Goal: Answer question/provide support: Share knowledge or assist other users

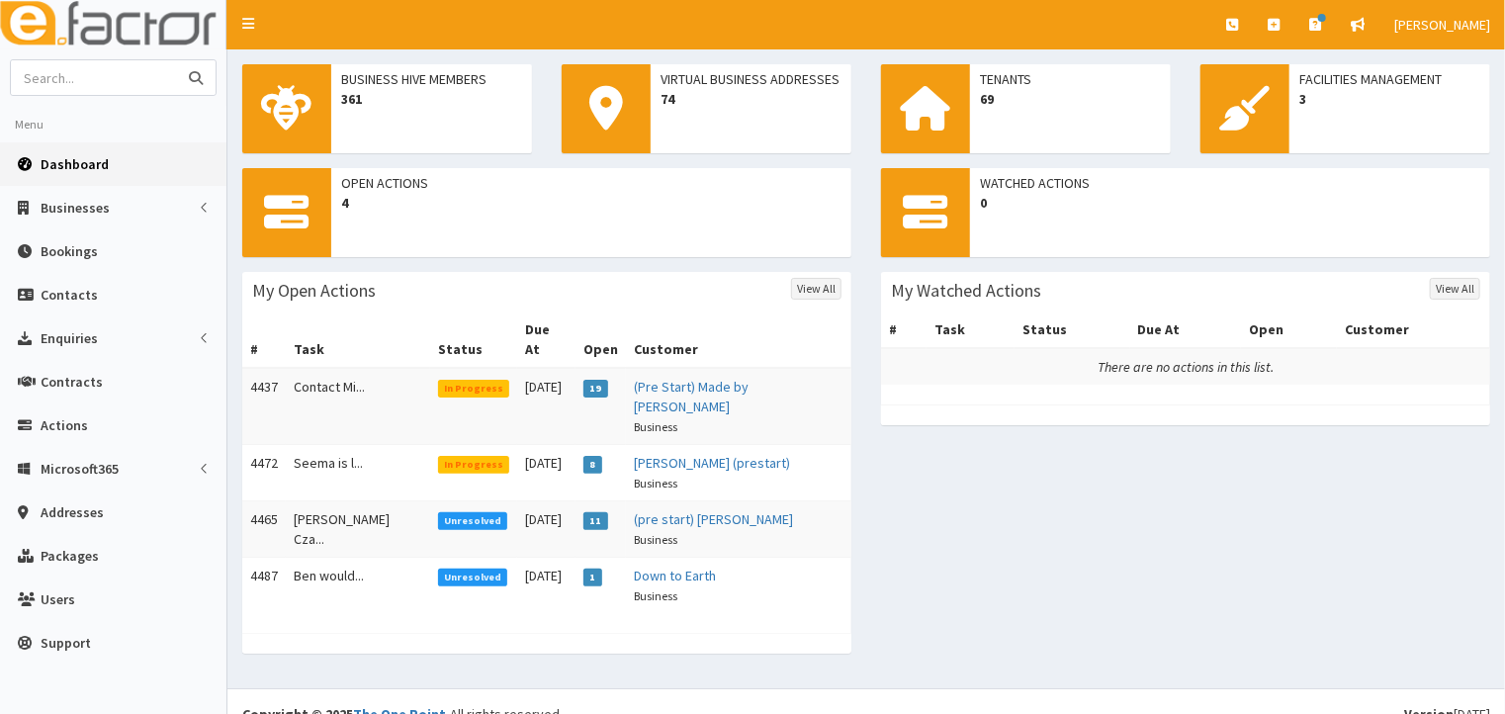
click at [65, 76] on input "text" at bounding box center [94, 77] width 166 height 35
type input "tony wood"
click at [190, 76] on icon "submit" at bounding box center [196, 78] width 14 height 14
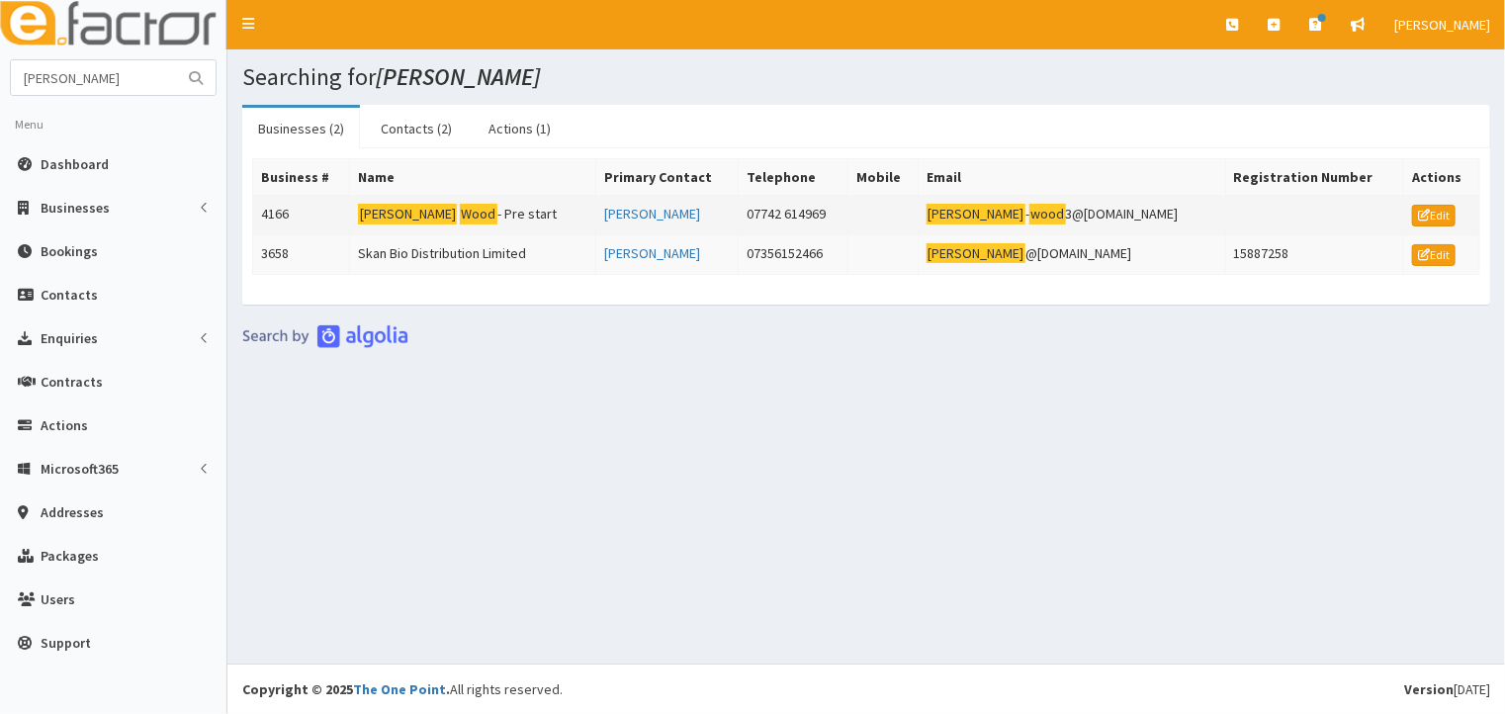
click at [456, 212] on td "[PERSON_NAME] - Pre start" at bounding box center [473, 216] width 246 height 40
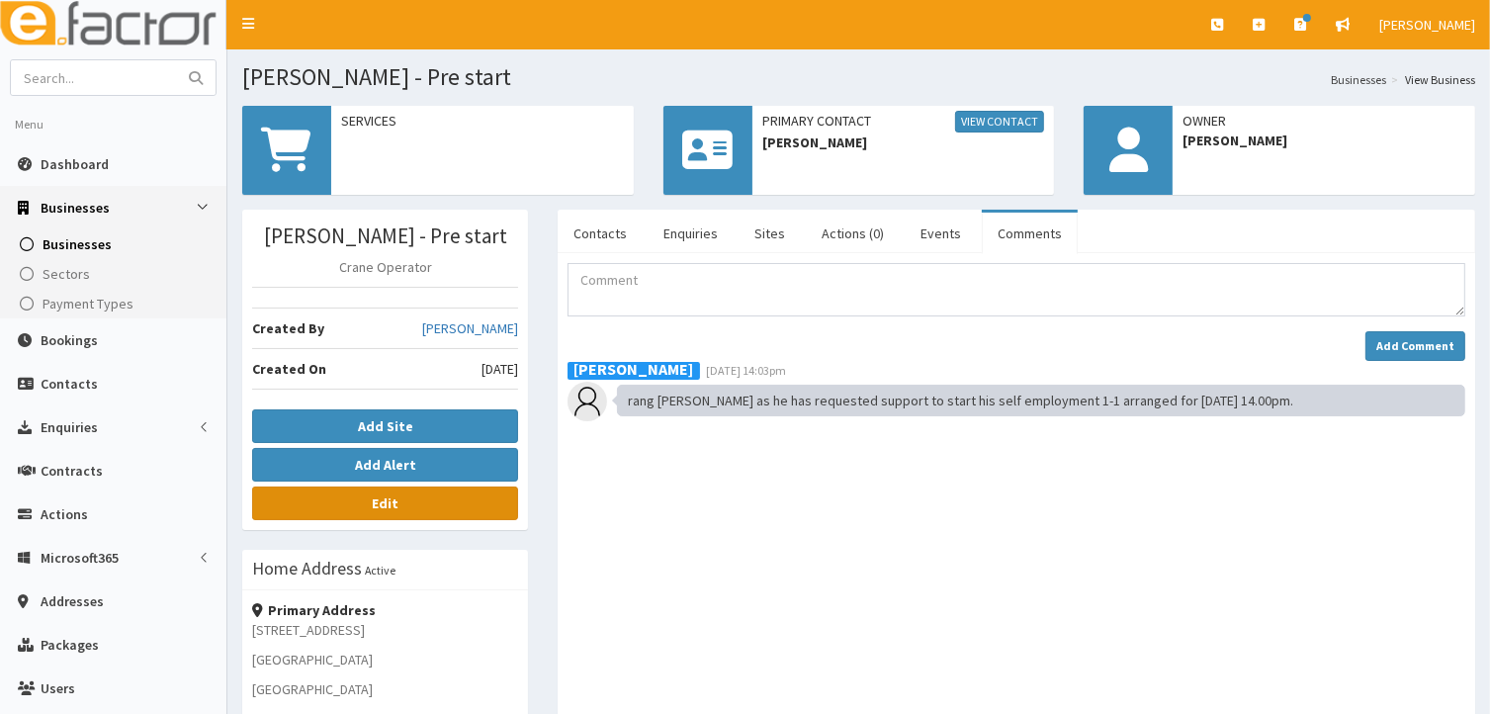
click at [396, 494] on b "Edit" at bounding box center [385, 503] width 27 height 18
click at [593, 279] on textarea "Comment" at bounding box center [1016, 289] width 898 height 53
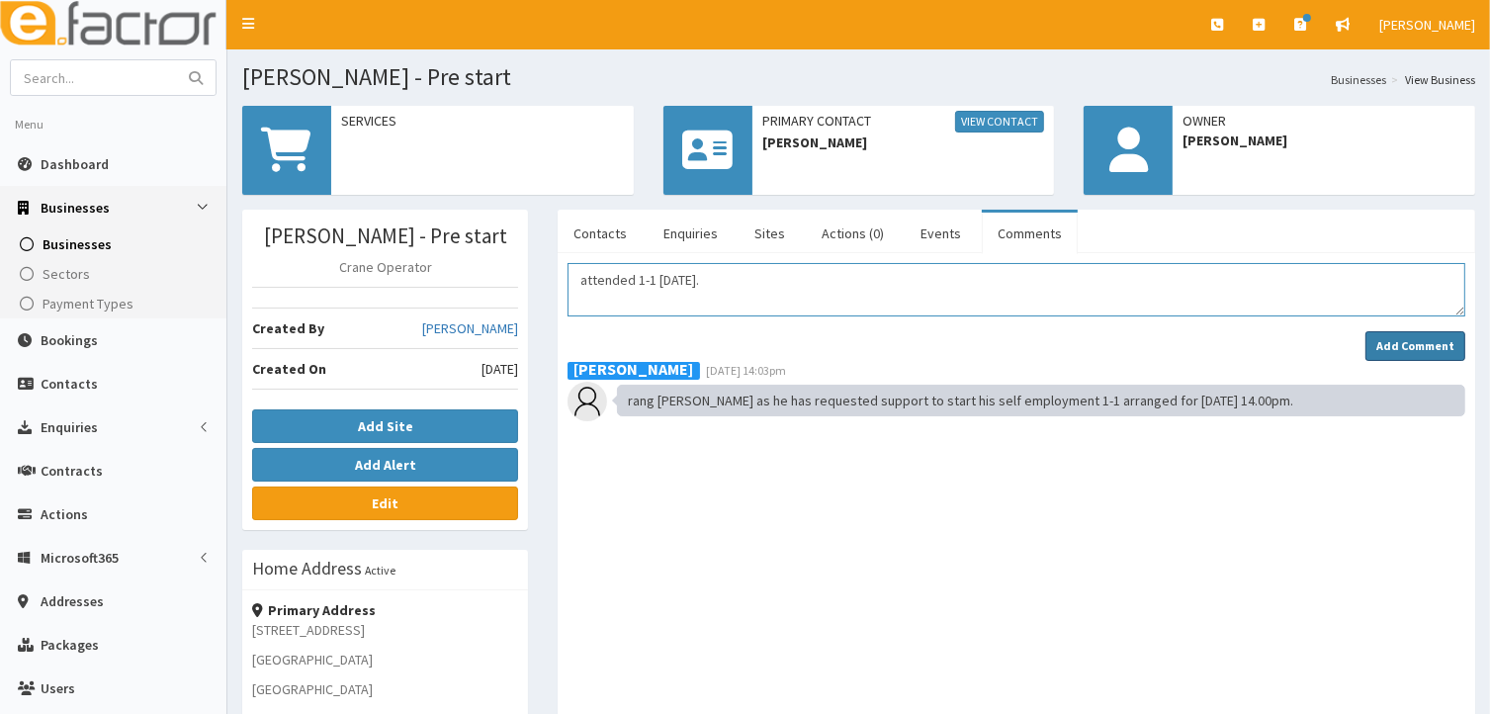
type textarea "attended 1-1 today."
click at [1397, 349] on strong "Add Comment" at bounding box center [1415, 345] width 78 height 15
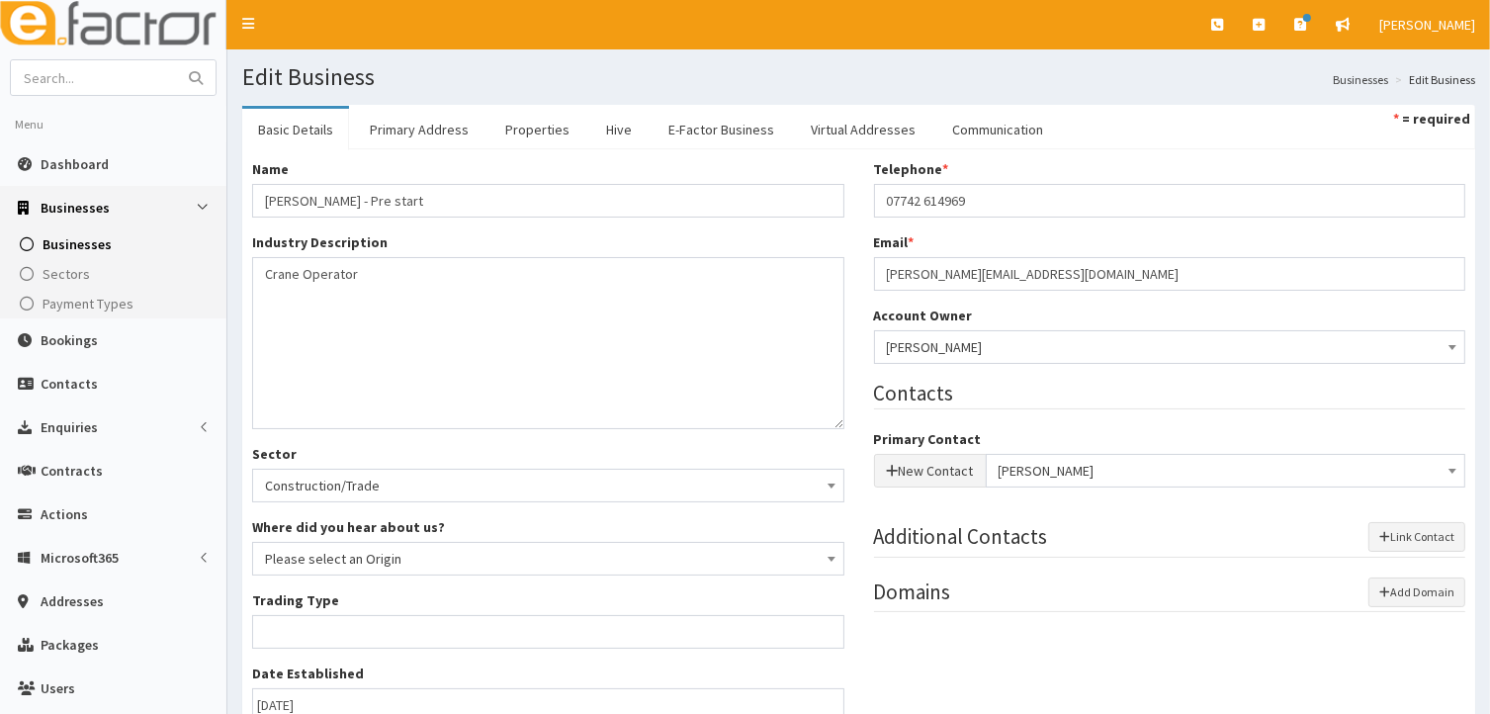
click at [289, 131] on link "Basic Details" at bounding box center [295, 130] width 107 height 42
